Goal: Answer question/provide support: Answer question/provide support

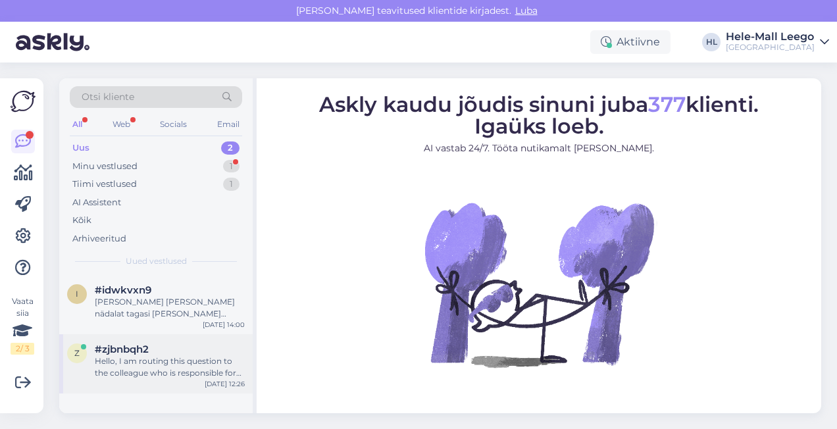
click at [164, 359] on div "Hello, I am routing this question to the colleague who is responsible for this …" at bounding box center [170, 367] width 150 height 24
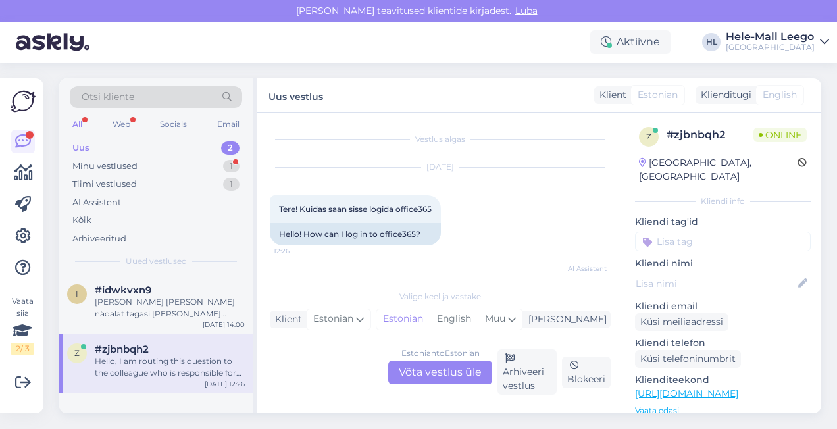
scroll to position [114, 0]
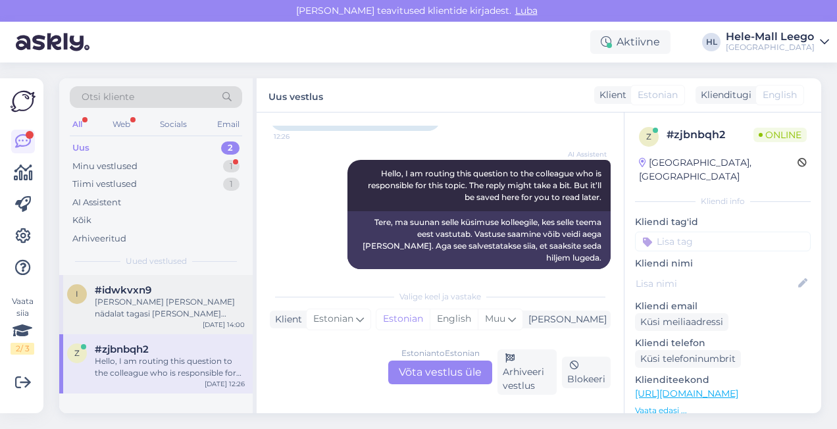
click at [135, 312] on div "[PERSON_NAME] [PERSON_NAME] nädalat tagasi [PERSON_NAME] kuskil." at bounding box center [170, 308] width 150 height 24
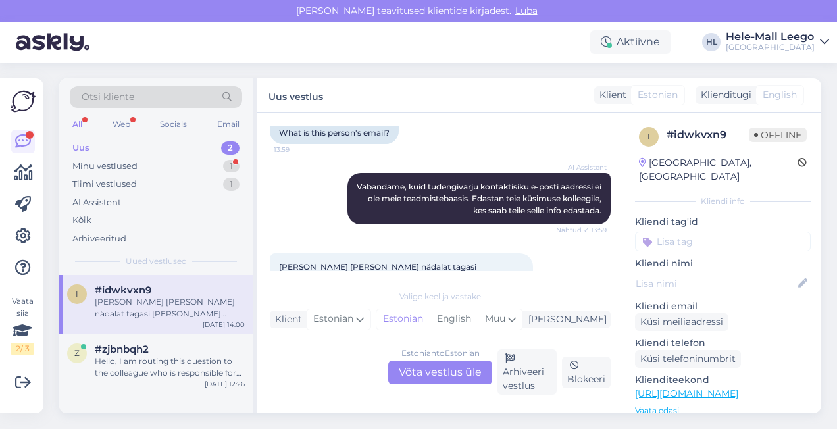
scroll to position [395, 0]
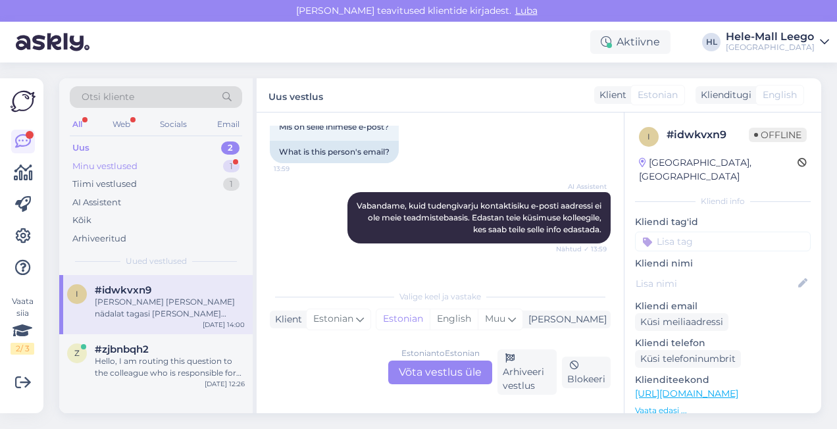
click at [113, 167] on div "Minu vestlused" at bounding box center [104, 166] width 65 height 13
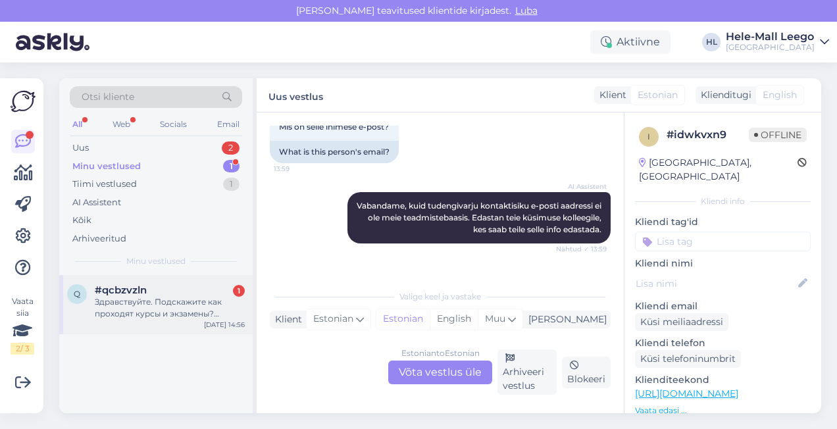
click at [166, 308] on div "Здравствуйте. Подскажите как проходят курсы и экзамены? Онлайн или офлайн? На р…" at bounding box center [170, 308] width 150 height 24
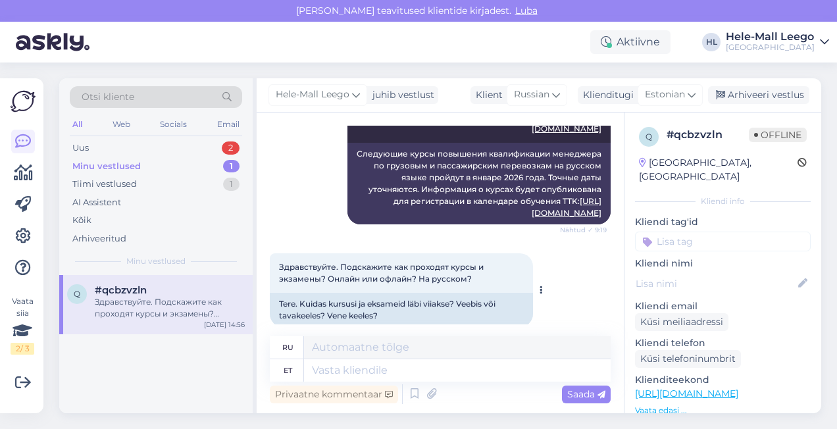
scroll to position [622, 0]
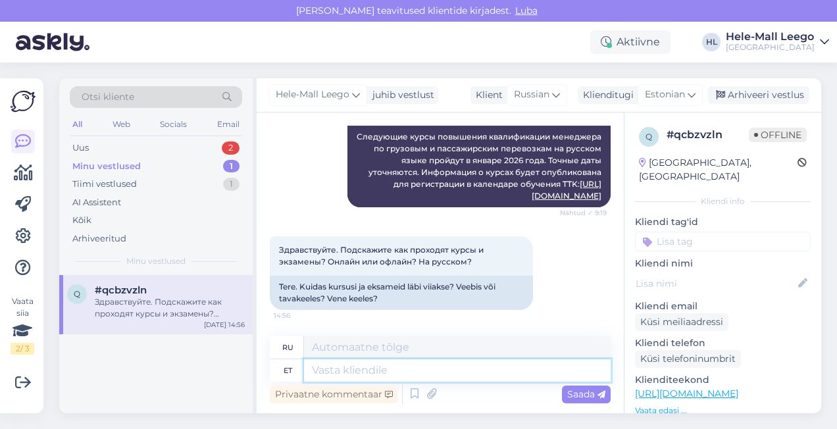
click at [360, 374] on textarea at bounding box center [457, 370] width 307 height 22
type textarea "Koolitus"
type textarea "Обучение"
type textarea "Koolitus toimub"
type textarea "Обучение проходит"
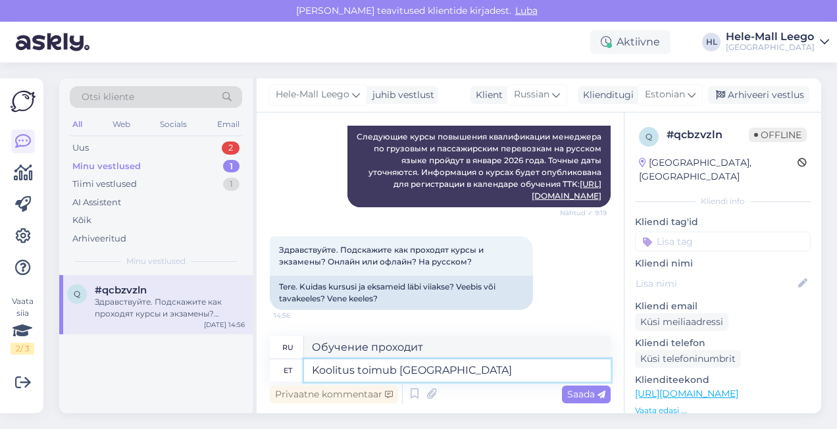
type textarea "Koolitus toimub [GEOGRAPHIC_DATA]"
type textarea "Обучение пройдет в [GEOGRAPHIC_DATA]."
type textarea "Koolitus toimub [GEOGRAPHIC_DATA]"
type textarea "Обучение будет проходить в [GEOGRAPHIC_DATA]."
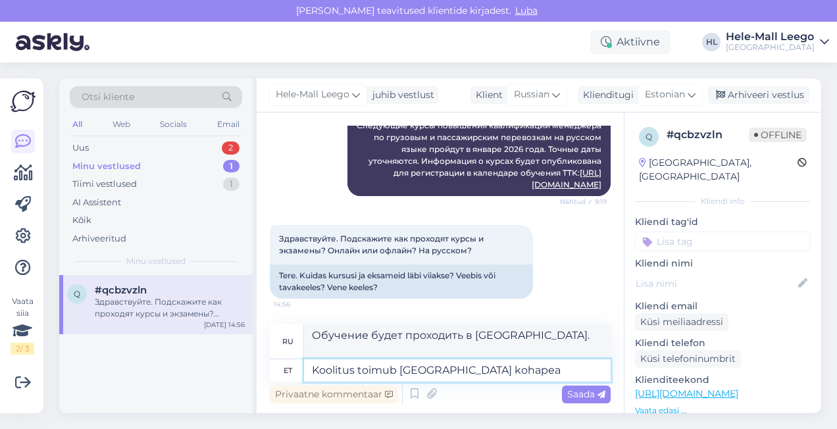
type textarea "Koolitus toimub [GEOGRAPHIC_DATA] kohapeal"
type textarea "Обучение будет проходить на территории [GEOGRAPHIC_DATA]."
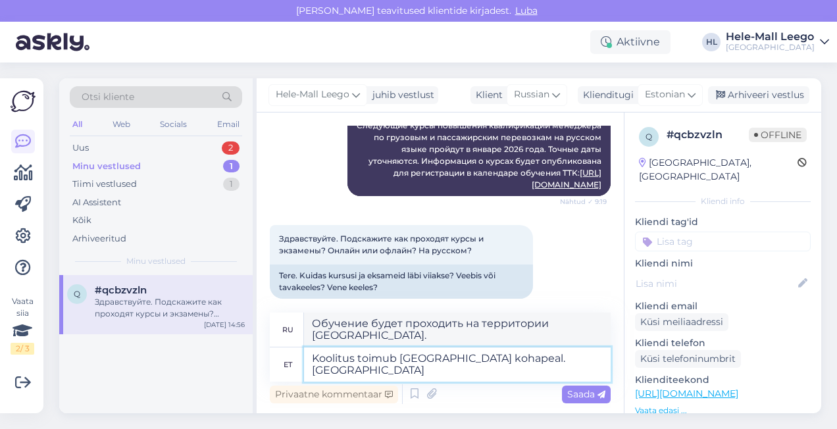
type textarea "Koolitus toimub [GEOGRAPHIC_DATA] kohapeal. [GEOGRAPHIC_DATA]"
type textarea "Обучение проходит на базе [GEOGRAPHIC_DATA] прикладных наук. [GEOGRAPHIC_DATA]"
type textarea "Koolitus toimub [GEOGRAPHIC_DATA] kohapeal. Eksam on"
type textarea "Обучение проходит на базе [GEOGRAPHIC_DATA] прикладных наук. Экзамен проводится"
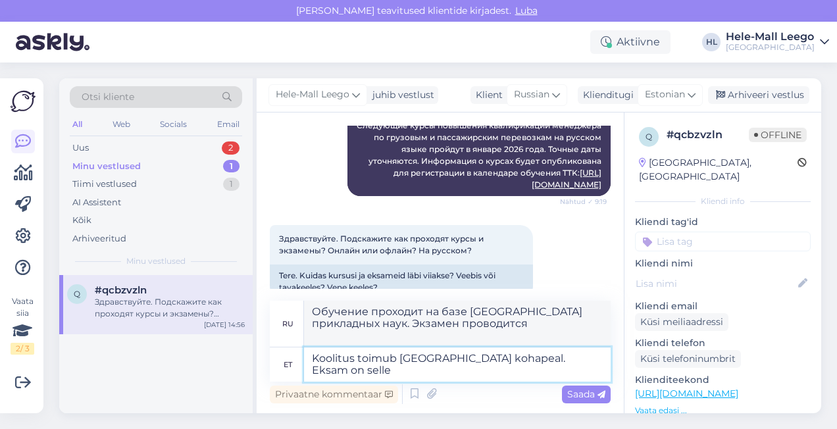
type textarea "Koolitus toimub [GEOGRAPHIC_DATA] kohapeal. Eksam on selles"
type textarea "Обучение проходит на базе [GEOGRAPHIC_DATA]. Экзамен проводится"
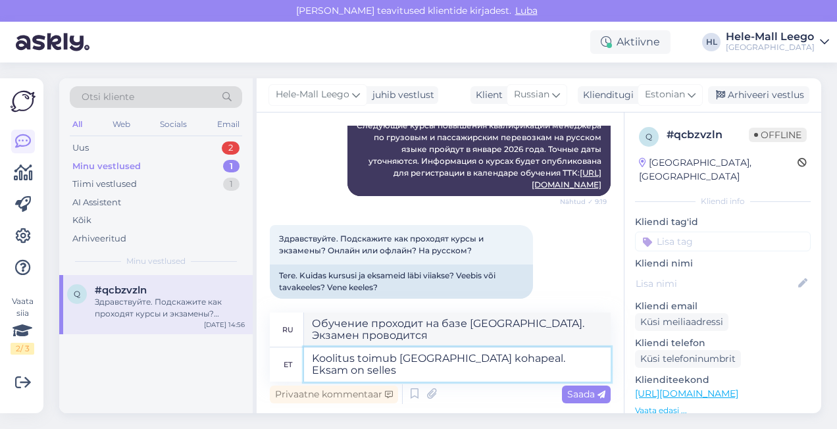
type textarea "Koolitus toimub [GEOGRAPHIC_DATA] kohapeal. Eksam on selles k"
type textarea "Обучение проходит на базе [GEOGRAPHIC_DATA]. Экзамен проводится в этом же форма…"
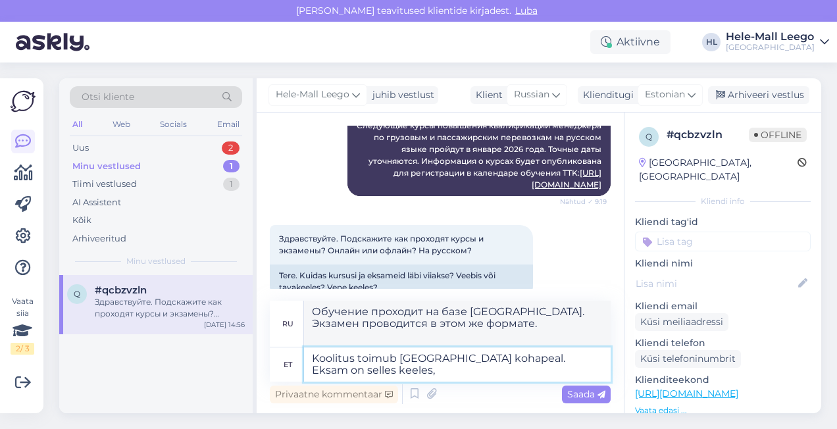
type textarea "Koolitus toimub [GEOGRAPHIC_DATA] kohapeal. Eksam on selles keeles, m"
type textarea "Обучение будет проходить на территории [GEOGRAPHIC_DATA]. Экзамен будет проводи…"
type textarea "Koolitus toimub [GEOGRAPHIC_DATA] kohapeal. Eksam on selles keeles, milles t"
type textarea "Обучение проходит на месте, в [GEOGRAPHIC_DATA] прикладных наук. Экзамен провод…"
type textarea "Koolitus toimub [GEOGRAPHIC_DATA] kohapeal. Eksam on selles keeles, milles toim…"
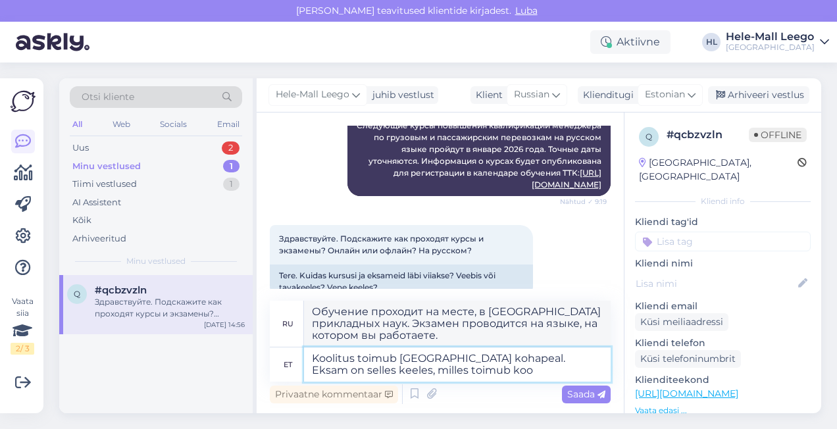
type textarea "Обучение будет проходить на базе [GEOGRAPHIC_DATA]. Экзамен будет проводиться н…"
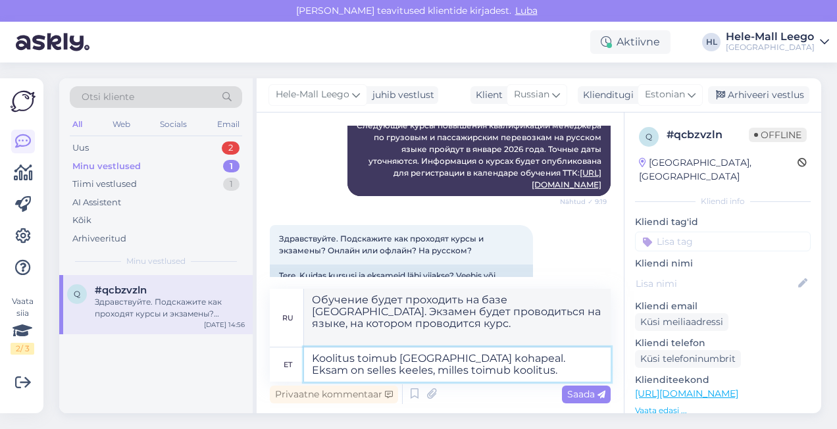
type textarea "Koolitus toimub [GEOGRAPHIC_DATA] kohapeal. Eksam on selles keeles, milles toim…"
type textarea "Обучение проходит на базе [GEOGRAPHIC_DATA] прикладных наук. Экзамен проводится…"
type textarea "Koolitus toimub [GEOGRAPHIC_DATA] kohapeal. Eksam on selles keeles, milles toim…"
type textarea "Обучение проходит на базе [GEOGRAPHIC_DATA] прикладных наук. Экзамен проводится…"
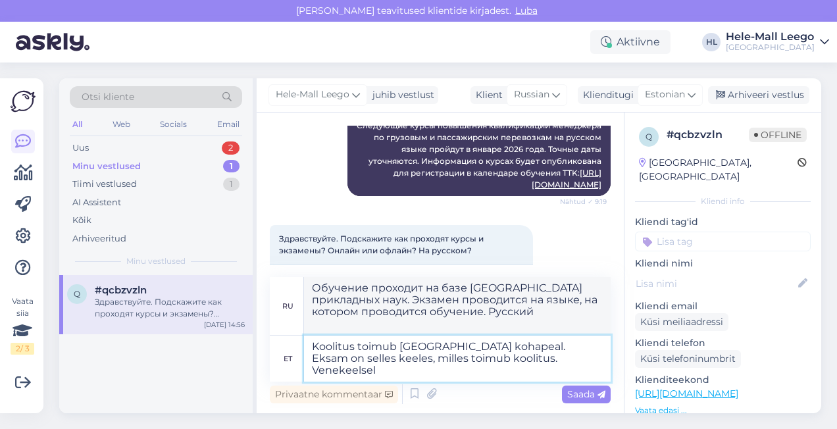
type textarea "Koolitus toimub [GEOGRAPHIC_DATA] kohapeal. Eksam on selles keeles, milles toim…"
type textarea "Обучение проходит на базе [GEOGRAPHIC_DATA] прикладных наук. Экзамен проводится…"
type textarea "Koolitus toimub [GEOGRAPHIC_DATA] kohapeal. Eksam on selles keeles, milles toim…"
type textarea "Обучение проходит на базе [GEOGRAPHIC_DATA] прикладных наук. Экзамен проводится…"
type textarea "Koolitus toimub [GEOGRAPHIC_DATA] kohapeal. Eksam on selles keeles, milles toim…"
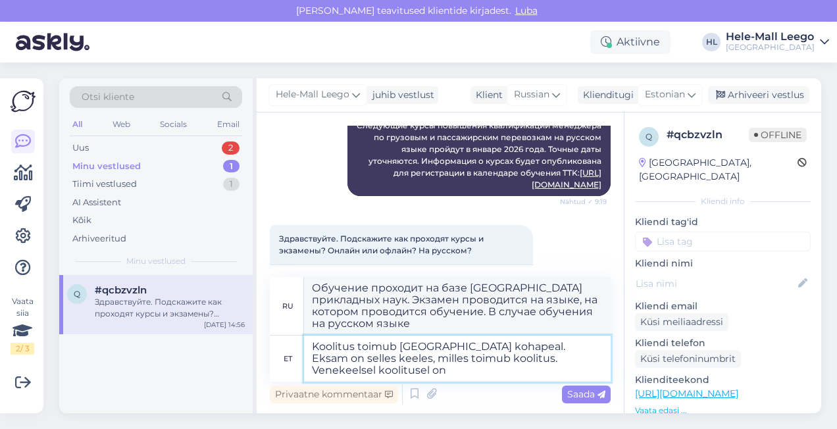
type textarea "Обучение проводится на территории [GEOGRAPHIC_DATA] прикладных наук. Экзамен пр…"
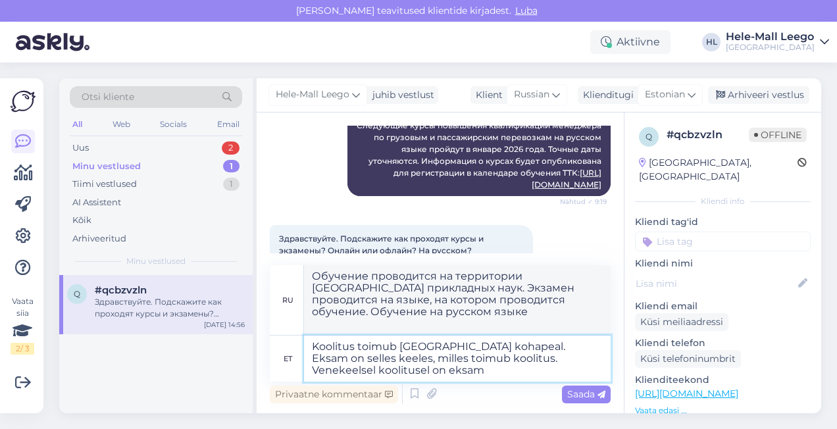
type textarea "Koolitus toimub [GEOGRAPHIC_DATA] kohapeal. Eksam on selles keeles, milles toim…"
type textarea "Обучение проводится на территории [GEOGRAPHIC_DATA] прикладных наук. Экзамен пр…"
type textarea "Koolitus toimub [GEOGRAPHIC_DATA] kohapeal. Eksam on selles keeles, milles toim…"
type textarea "Обучение проводится на базе [GEOGRAPHIC_DATA] прикладных наук. Экзамен проводит…"
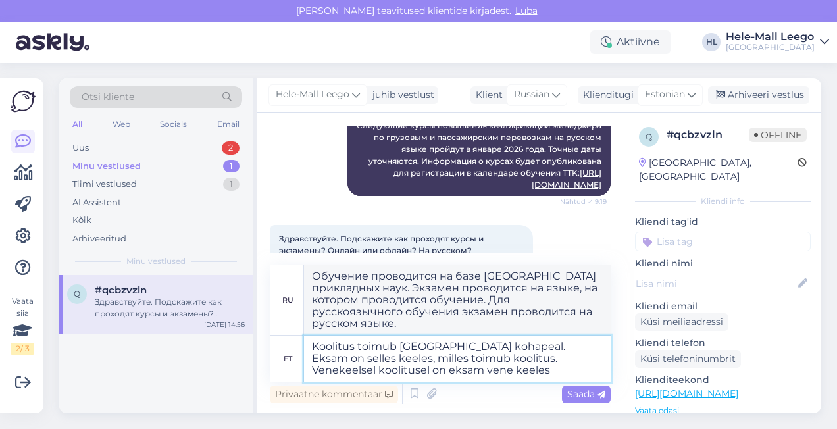
drag, startPoint x: 367, startPoint y: 357, endPoint x: 557, endPoint y: 362, distance: 190.2
click at [557, 362] on textarea "Koolitus toimub [GEOGRAPHIC_DATA] kohapeal. Eksam on selles keeles, milles toim…" at bounding box center [457, 358] width 307 height 46
type textarea "Koolitus toimub [GEOGRAPHIC_DATA] kohapeal. Eksam on kVenekeelsel koolitusel on…"
type textarea "Обучение проводится очно, в [GEOGRAPHIC_DATA] прикладных наук. Экзамен проводит…"
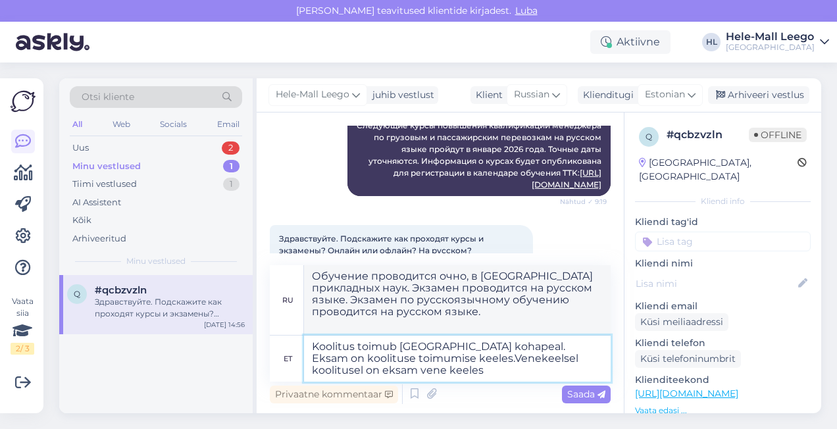
type textarea "Koolitus toimub [GEOGRAPHIC_DATA] kohapeal. Eksam on koolituse toimumise keeles…"
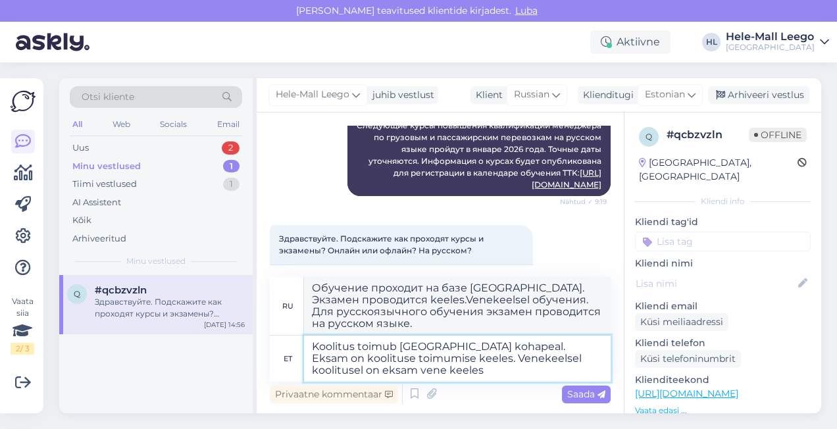
type textarea "Обучение проходит на базе [GEOGRAPHIC_DATA] прикладных наук. Экзамен проводится…"
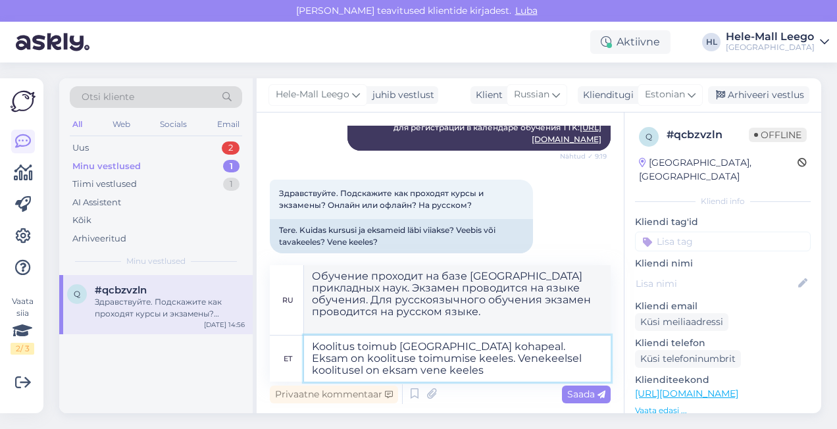
scroll to position [693, 0]
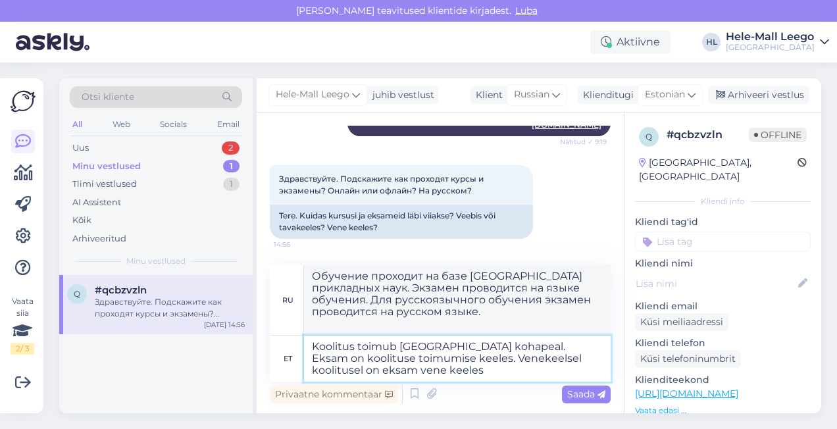
click at [357, 347] on textarea "Koolitus toimub [GEOGRAPHIC_DATA] kohapeal. Eksam on koolituse toimumise keeles…" at bounding box center [457, 358] width 307 height 46
type textarea "Koolitus ja eksam toimub [GEOGRAPHIC_DATA] kohapeal. Eksam on koolituse toimumi…"
type textarea "Обучение и экзамен будут проводиться на месте, в [GEOGRAPHIC_DATA] прикладных н…"
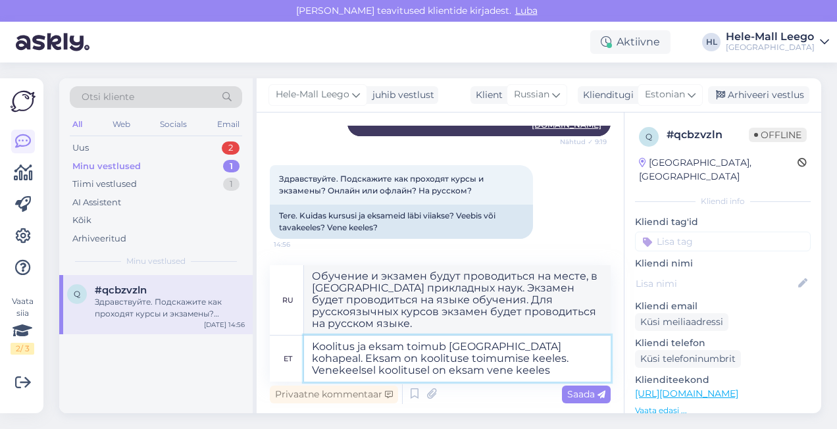
drag, startPoint x: 447, startPoint y: 348, endPoint x: 439, endPoint y: 348, distance: 7.9
click at [439, 348] on textarea "Koolitus ja eksam toimub [GEOGRAPHIC_DATA] kohapeal. Eksam on koolituse toimumi…" at bounding box center [457, 358] width 307 height 46
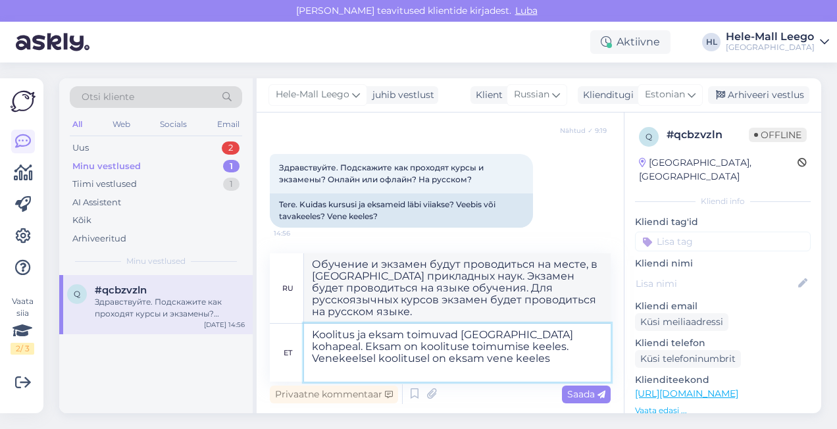
click at [458, 360] on textarea "Koolitus ja eksam toimuvad [GEOGRAPHIC_DATA] kohapeal. Eksam on koolituse toimu…" at bounding box center [457, 353] width 307 height 58
type textarea "Koolitus ja eksam toimuvad [GEOGRAPHIC_DATA] kohapeal. Eksam on koolituse toimu…"
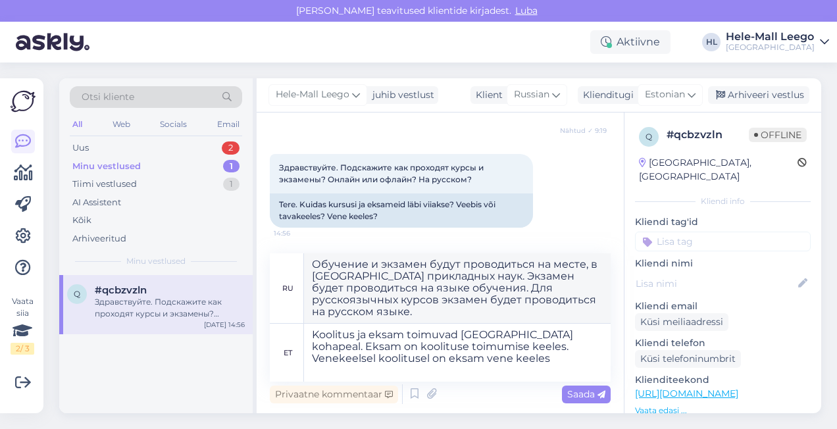
click at [585, 396] on span "Saada" at bounding box center [586, 394] width 38 height 12
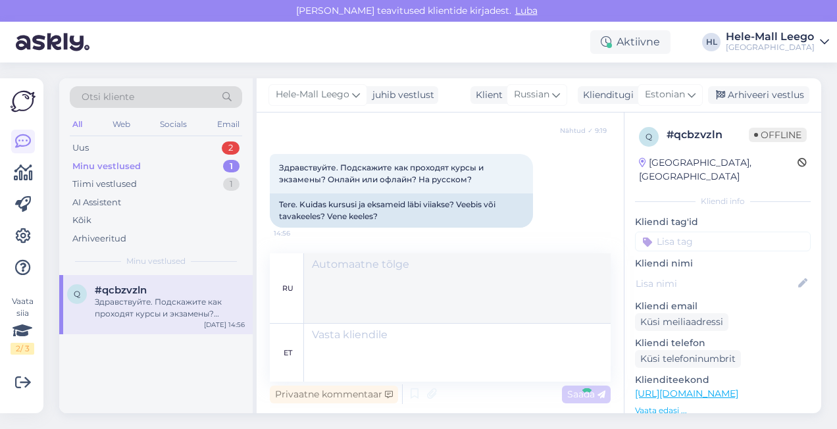
scroll to position [772, 0]
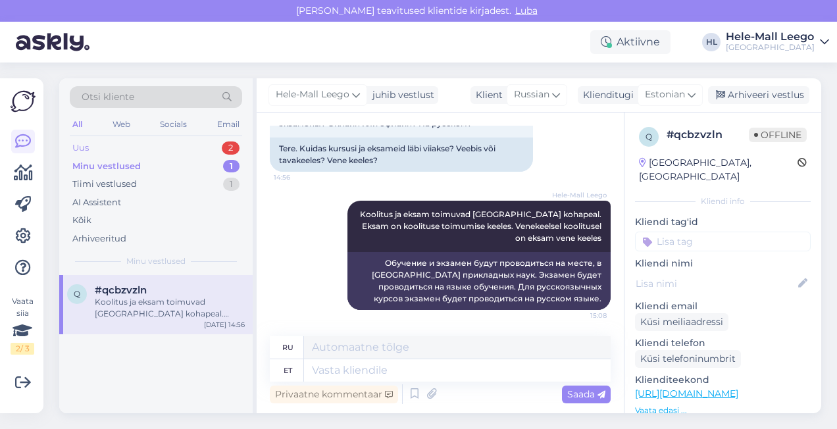
click at [101, 143] on div "Uus 2" at bounding box center [156, 148] width 172 height 18
